Goal: Task Accomplishment & Management: Use online tool/utility

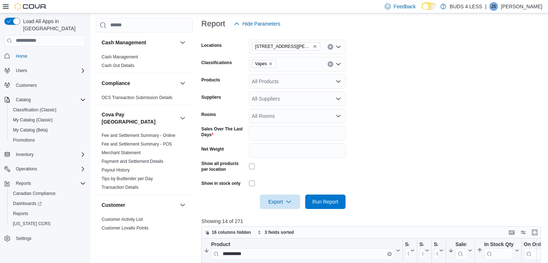
scroll to position [100, 0]
click at [313, 46] on icon "Remove 727 William Street #5 from selection in this group" at bounding box center [315, 47] width 4 height 4
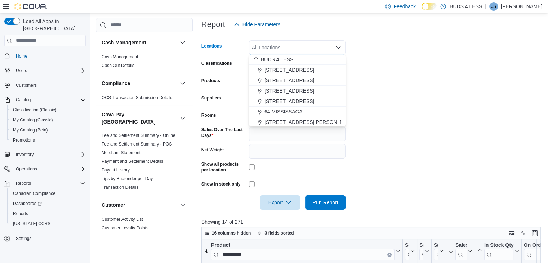
click at [300, 70] on span "[STREET_ADDRESS]" at bounding box center [289, 69] width 50 height 7
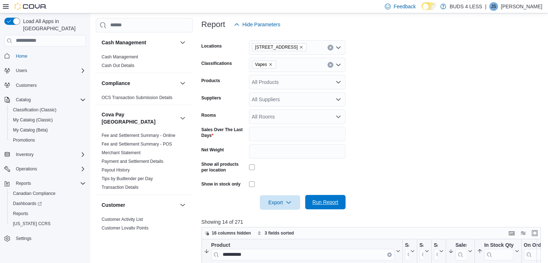
click at [324, 197] on span "Run Report" at bounding box center [325, 202] width 32 height 14
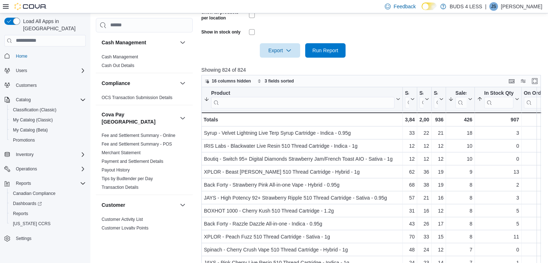
scroll to position [251, 0]
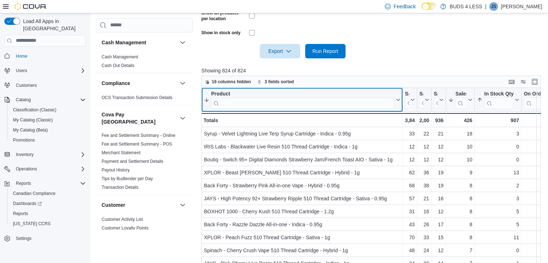
click at [251, 99] on input "search" at bounding box center [302, 103] width 183 height 12
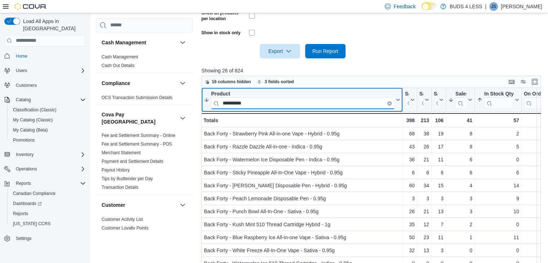
type input "**********"
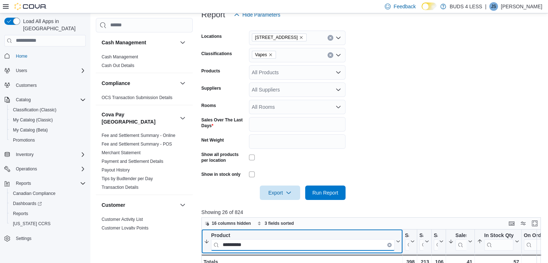
scroll to position [109, 0]
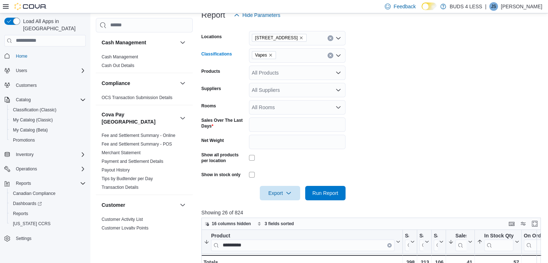
click at [269, 55] on icon "Remove Vapes from selection in this group" at bounding box center [270, 55] width 3 height 3
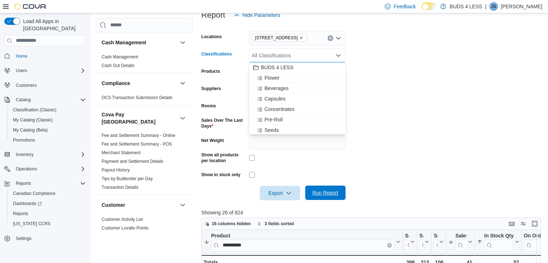
click at [325, 189] on span "Run Report" at bounding box center [325, 192] width 32 height 14
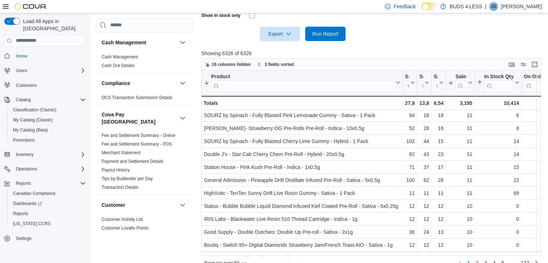
scroll to position [442, 0]
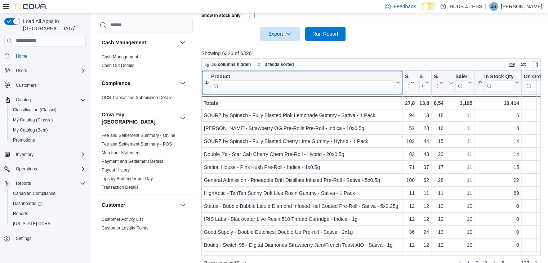
click at [237, 86] on input "search" at bounding box center [302, 86] width 183 height 12
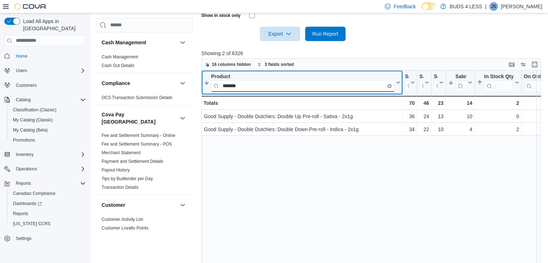
scroll to position [0, 0]
type input "*"
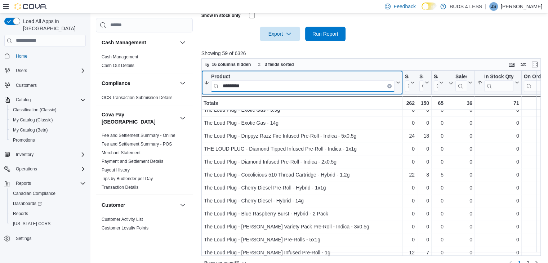
scroll to position [506, 0]
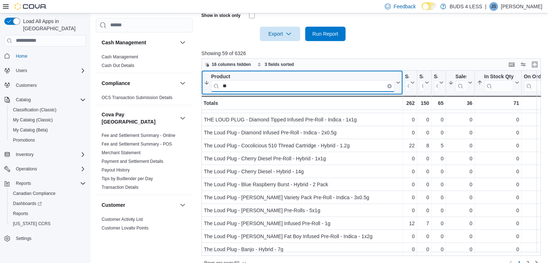
type input "*"
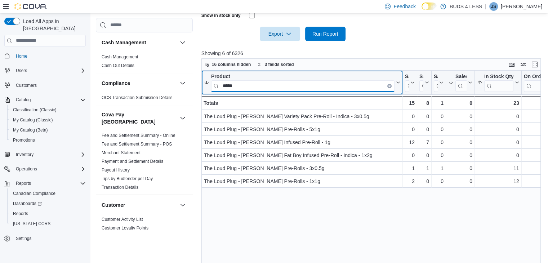
scroll to position [0, 0]
type input "*"
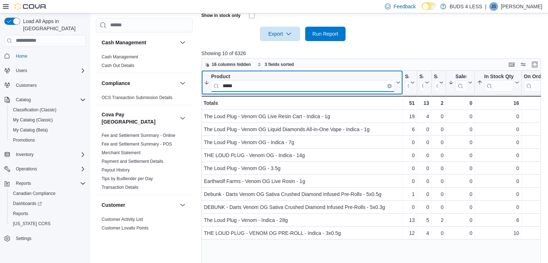
type input "*****"
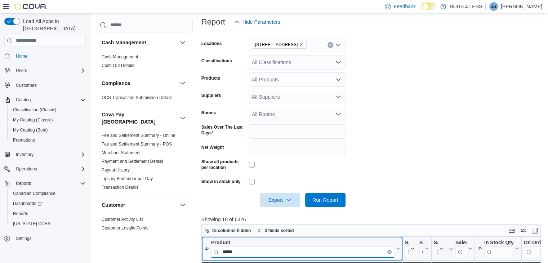
scroll to position [101, 0]
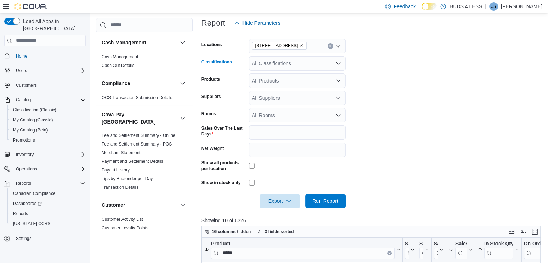
click at [285, 60] on div "All Classifications" at bounding box center [297, 63] width 97 height 14
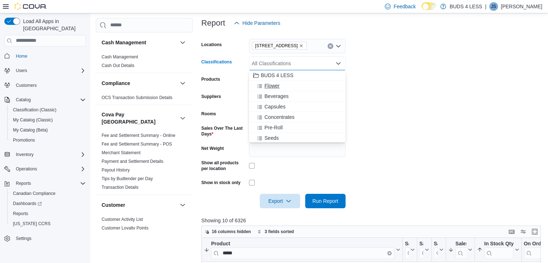
click at [280, 85] on div "Flower" at bounding box center [297, 85] width 88 height 7
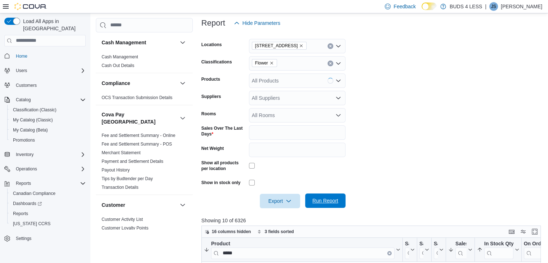
click at [336, 201] on span "Run Report" at bounding box center [325, 200] width 26 height 7
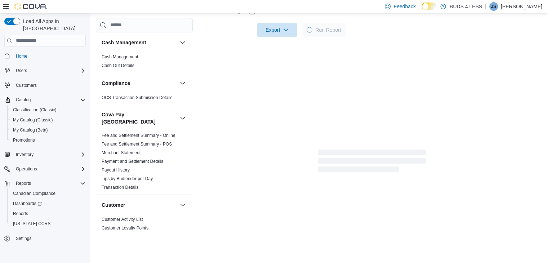
scroll to position [273, 0]
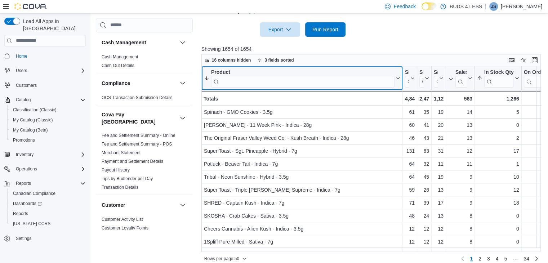
click at [229, 86] on input "search" at bounding box center [302, 82] width 183 height 12
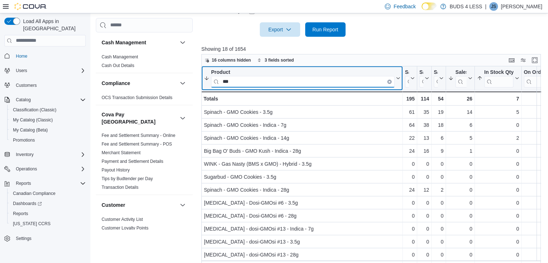
type input "***"
click at [389, 81] on icon "Clear input" at bounding box center [389, 81] width 1 height 1
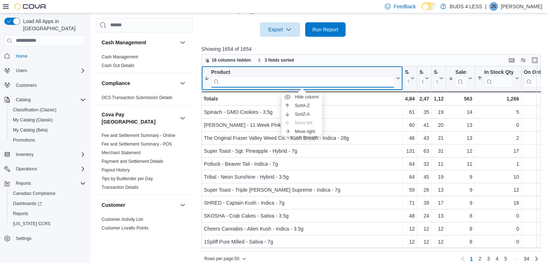
click at [285, 80] on input "search" at bounding box center [302, 82] width 183 height 12
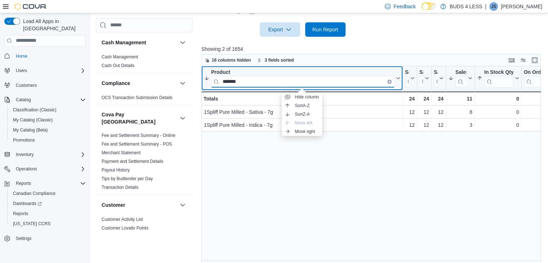
type input "*******"
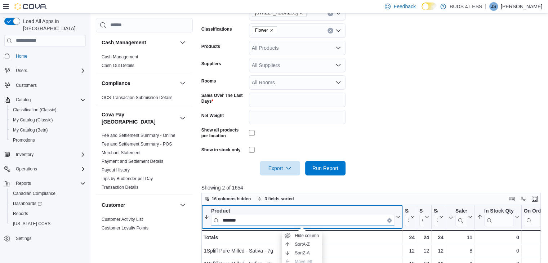
scroll to position [134, 0]
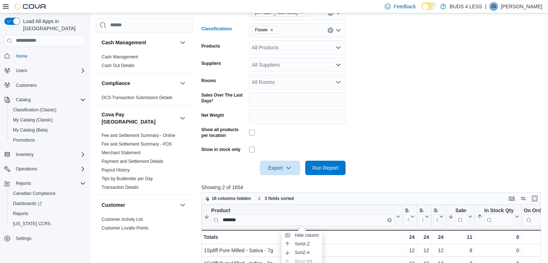
click at [272, 28] on icon "Remove Flower from selection in this group" at bounding box center [271, 30] width 4 height 4
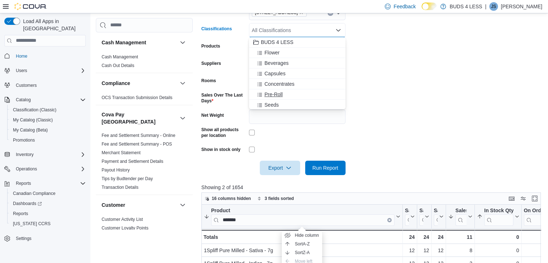
click at [280, 94] on span "Pre-Roll" at bounding box center [273, 94] width 18 height 7
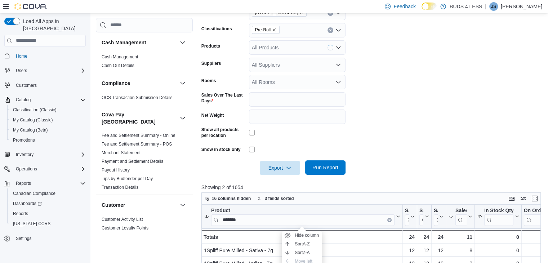
click at [330, 164] on span "Run Report" at bounding box center [325, 167] width 32 height 14
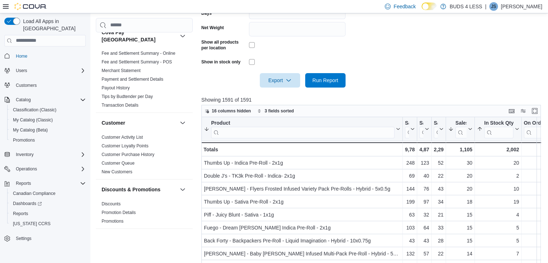
scroll to position [223, 0]
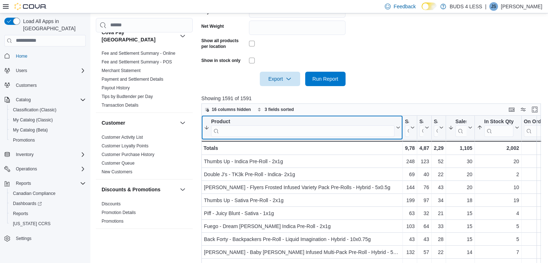
click at [256, 129] on input "search" at bounding box center [302, 131] width 183 height 12
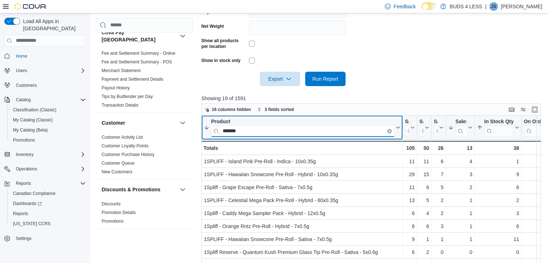
type input "*******"
click at [389, 131] on icon "Clear input" at bounding box center [389, 130] width 1 height 1
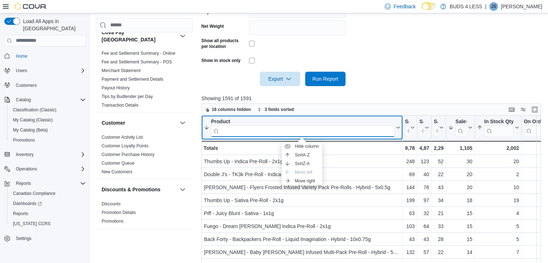
click at [230, 136] on input "search" at bounding box center [302, 131] width 183 height 12
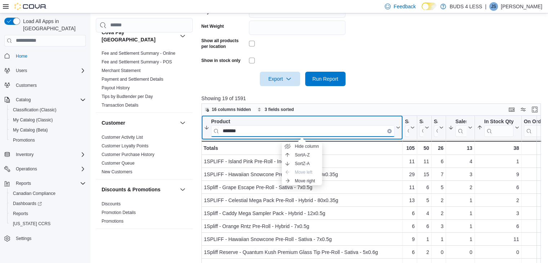
type input "*******"
click at [395, 132] on button "Product *******" at bounding box center [302, 127] width 196 height 18
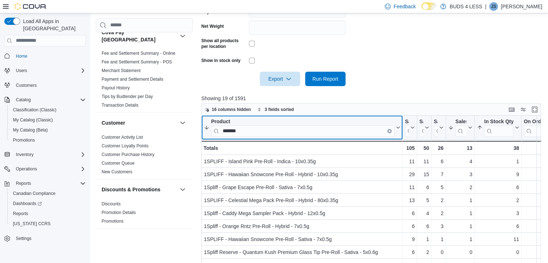
click at [390, 131] on icon "Clear input" at bounding box center [389, 130] width 1 height 1
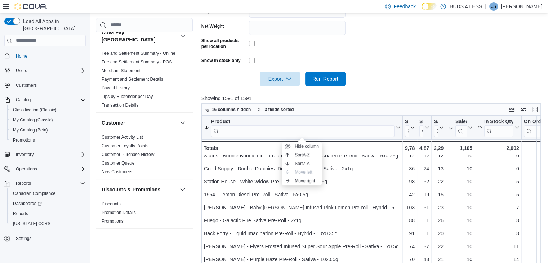
scroll to position [0, 0]
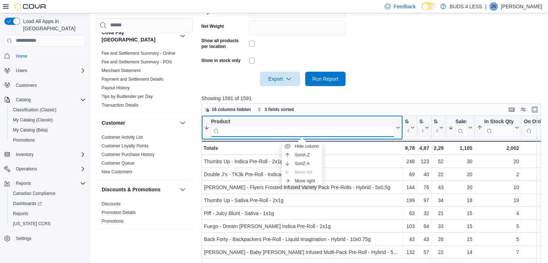
click at [313, 135] on input "search" at bounding box center [302, 131] width 183 height 12
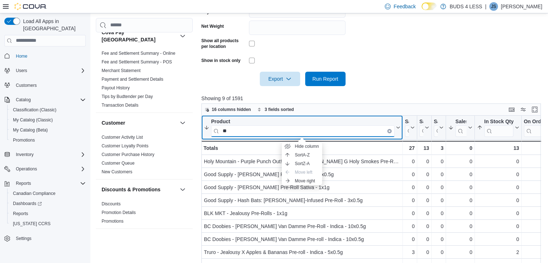
type input "*"
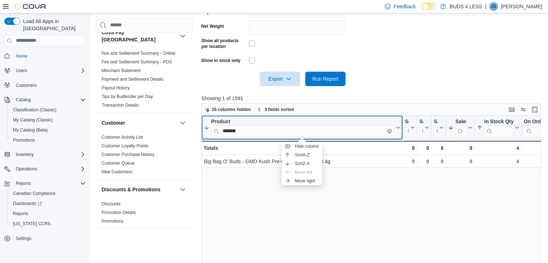
click at [245, 124] on div "Product" at bounding box center [302, 121] width 183 height 7
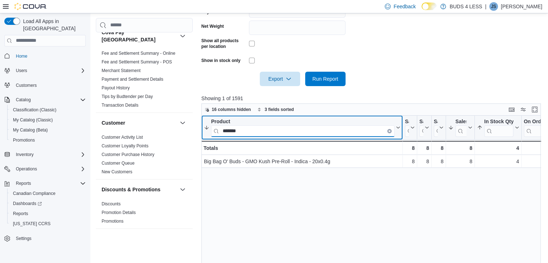
click at [246, 127] on input "*******" at bounding box center [302, 131] width 183 height 12
type input "*"
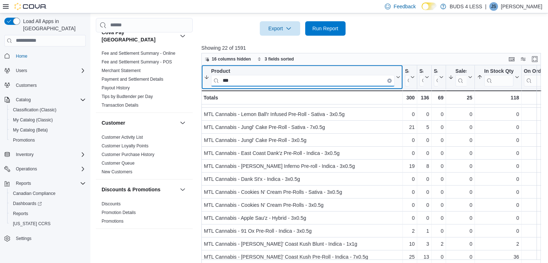
scroll to position [279, 0]
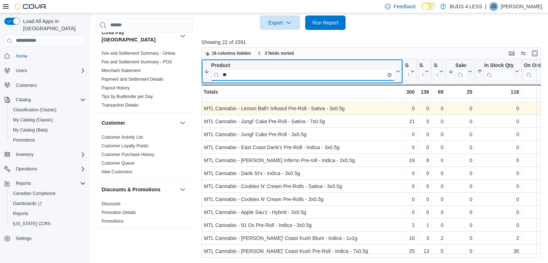
type input "*"
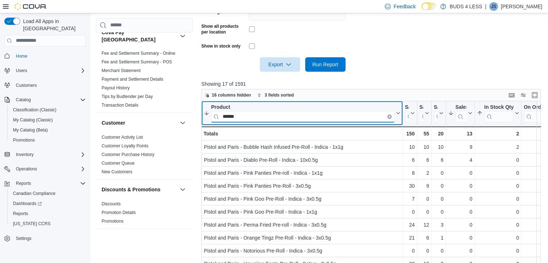
scroll to position [238, 0]
type input "******"
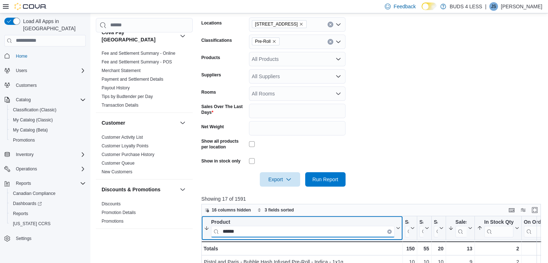
scroll to position [122, 0]
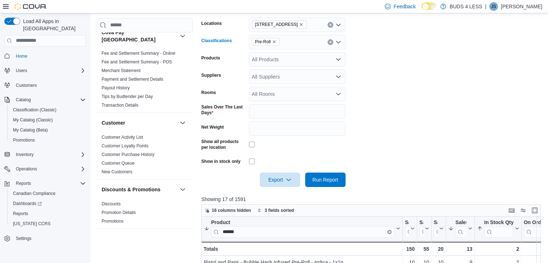
click at [273, 40] on icon "Remove Pre-Roll from selection in this group" at bounding box center [274, 42] width 4 height 4
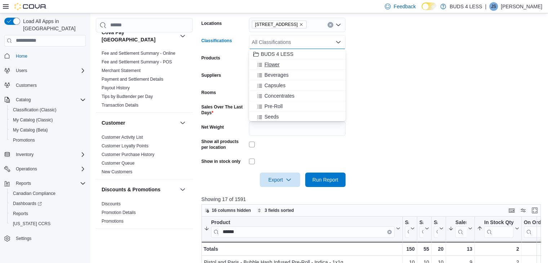
click at [272, 61] on span "Flower" at bounding box center [271, 64] width 15 height 7
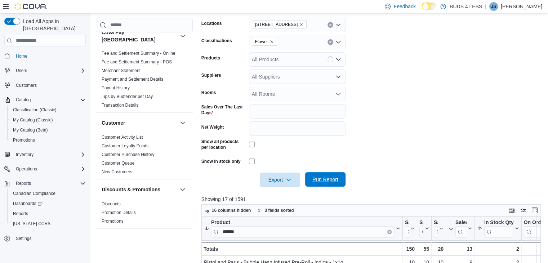
click at [322, 177] on span "Run Report" at bounding box center [325, 179] width 26 height 7
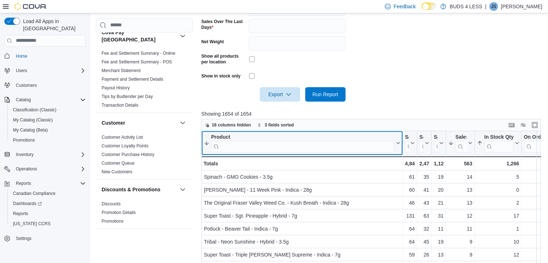
click at [315, 146] on input "search" at bounding box center [302, 146] width 183 height 12
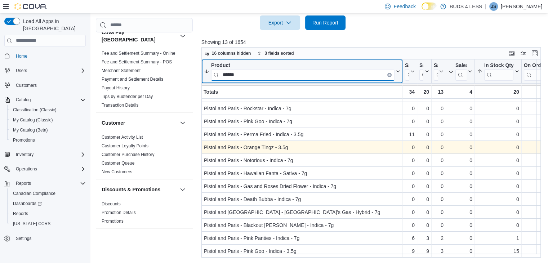
scroll to position [0, 0]
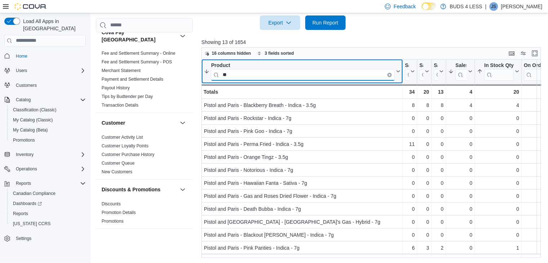
type input "*"
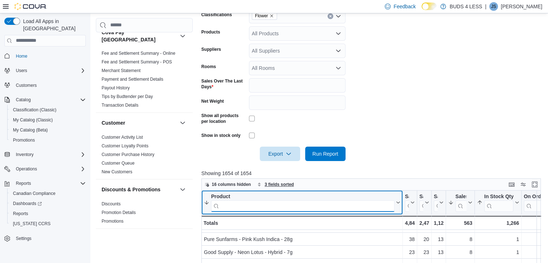
scroll to position [104, 0]
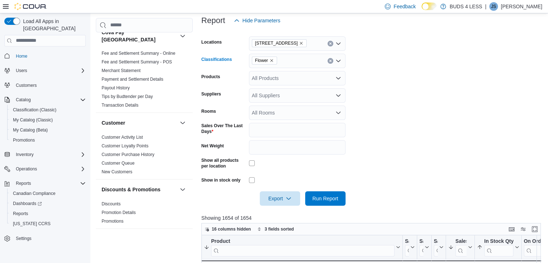
click at [272, 59] on icon "Remove Flower from selection in this group" at bounding box center [271, 60] width 4 height 4
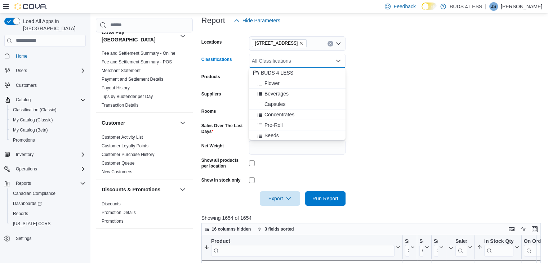
click at [279, 114] on span "Concentrates" at bounding box center [279, 114] width 30 height 7
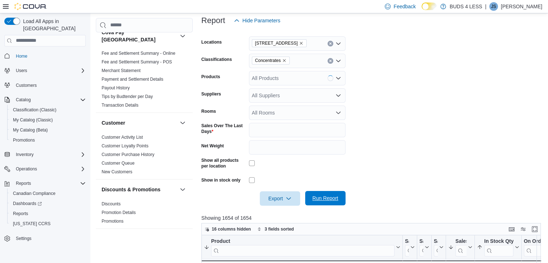
click at [326, 197] on span "Run Report" at bounding box center [325, 197] width 26 height 7
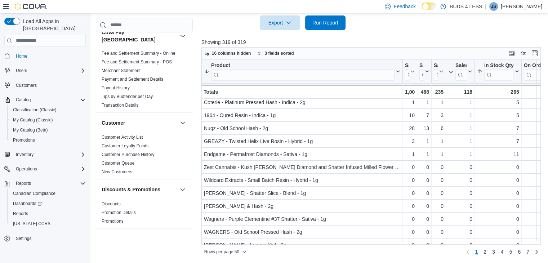
scroll to position [379, 0]
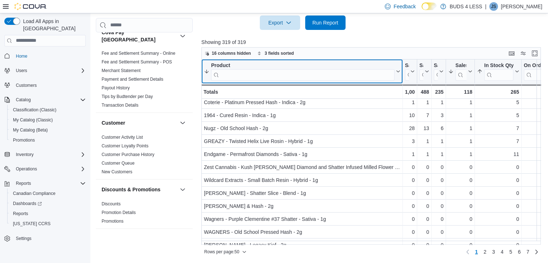
click at [255, 79] on input "search" at bounding box center [302, 75] width 183 height 12
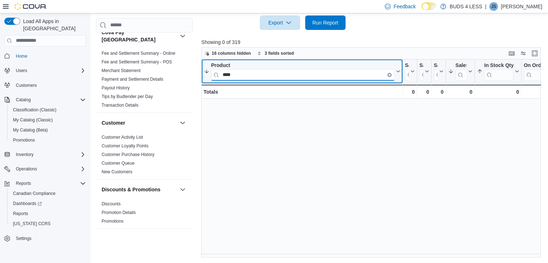
scroll to position [0, 0]
type input "*"
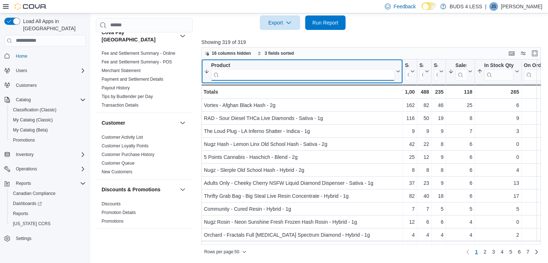
click at [269, 77] on input "search" at bounding box center [302, 75] width 183 height 12
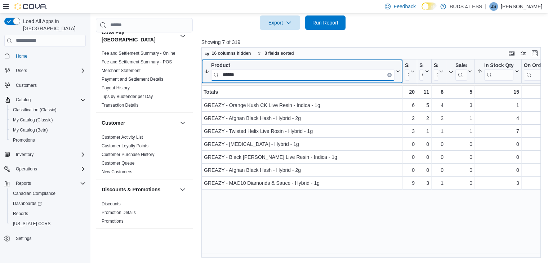
type input "******"
click at [390, 74] on icon "Clear input" at bounding box center [389, 74] width 2 height 2
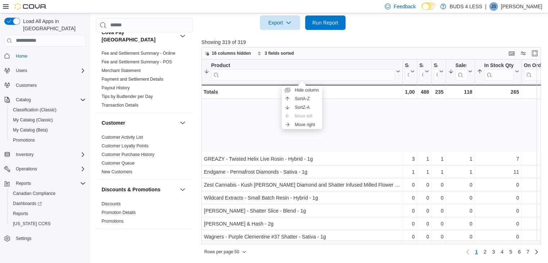
scroll to position [506, 0]
